Goal: Navigation & Orientation: Go to known website

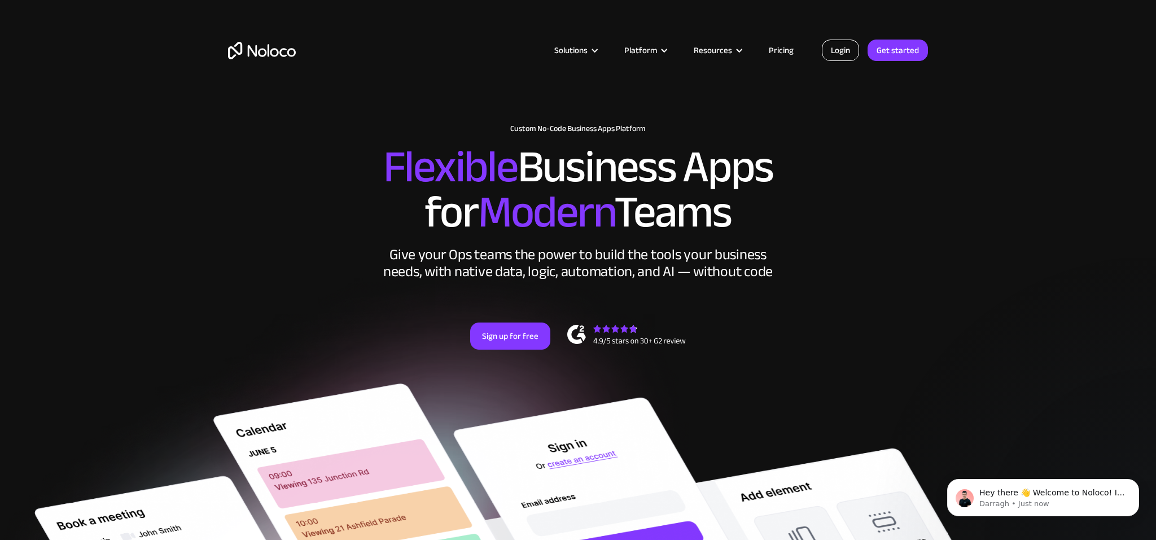
click at [847, 57] on link "Login" at bounding box center [840, 50] width 37 height 21
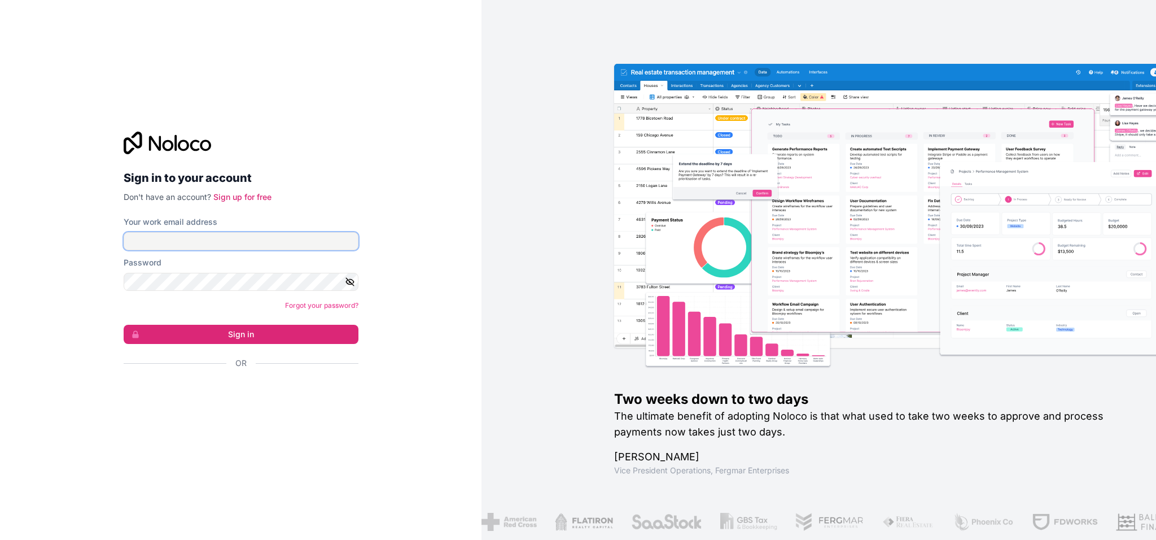
click at [241, 243] on input "Your work email address" at bounding box center [241, 241] width 235 height 18
click at [245, 397] on div "Se connecter avec Google. S'ouvre dans un nouvel onglet." at bounding box center [237, 393] width 226 height 25
